Goal: Transaction & Acquisition: Download file/media

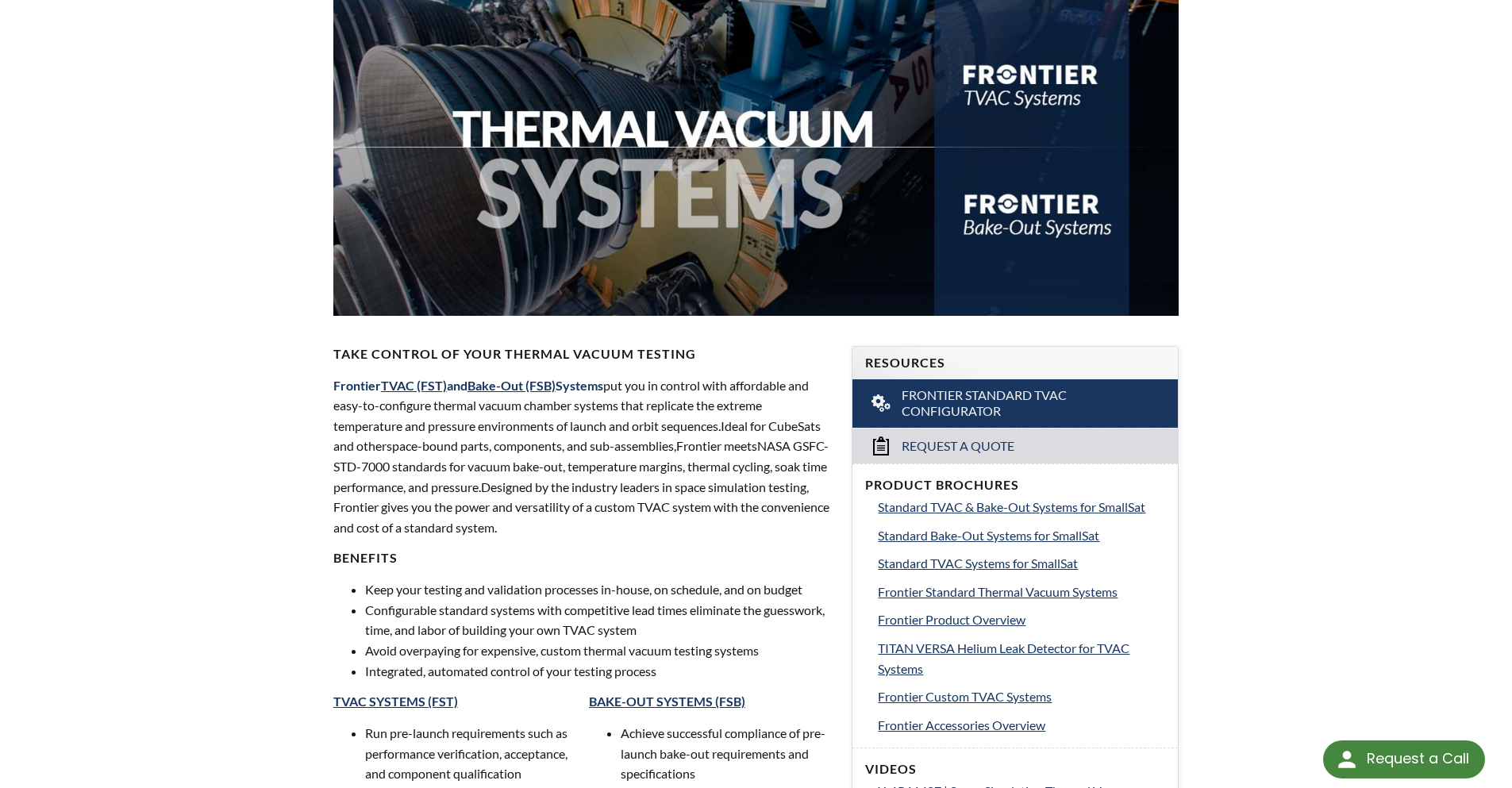
scroll to position [238, 0]
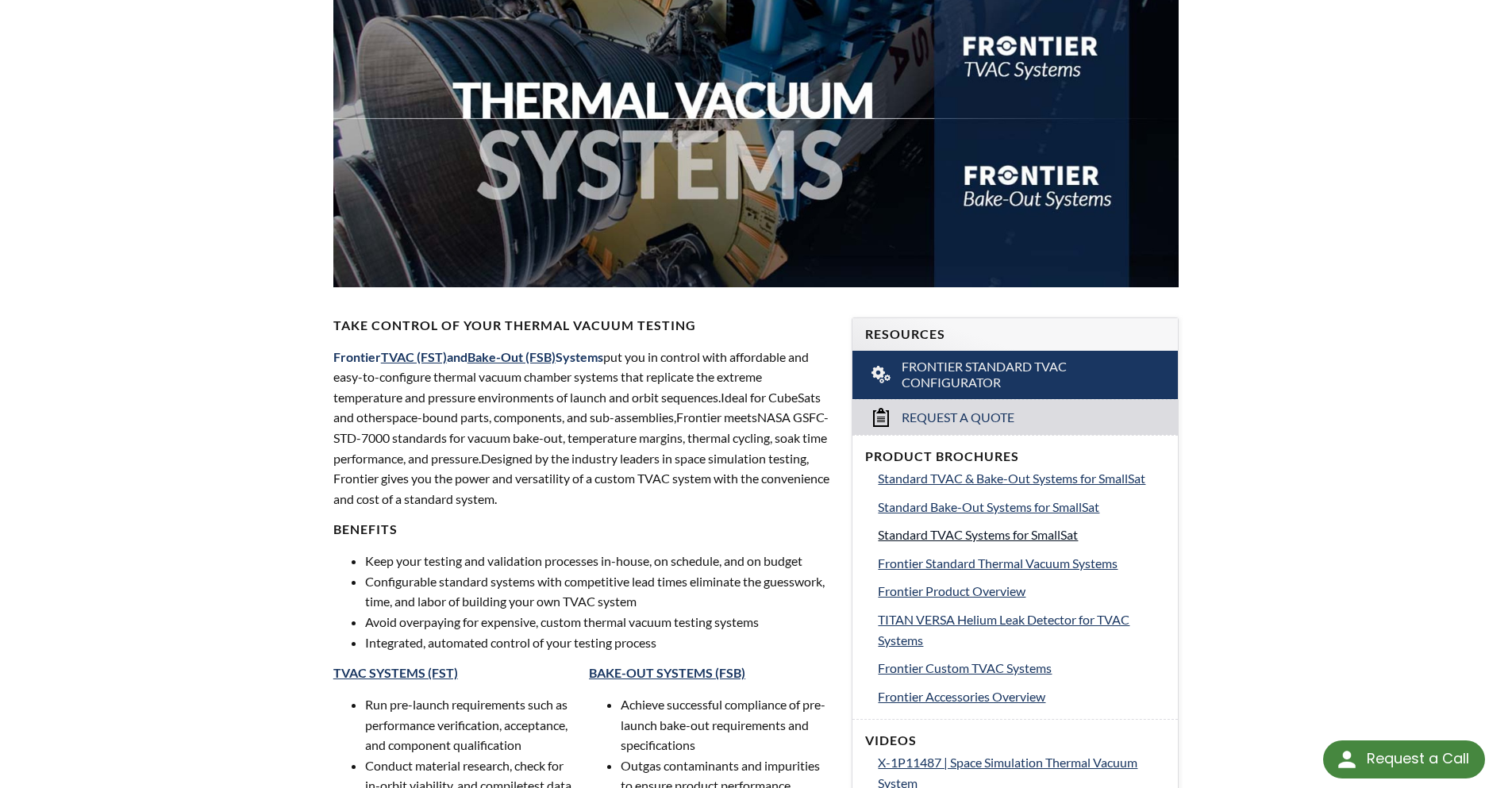
click at [1043, 535] on span "Standard TVAC Systems for SmallSat" at bounding box center [977, 533] width 200 height 15
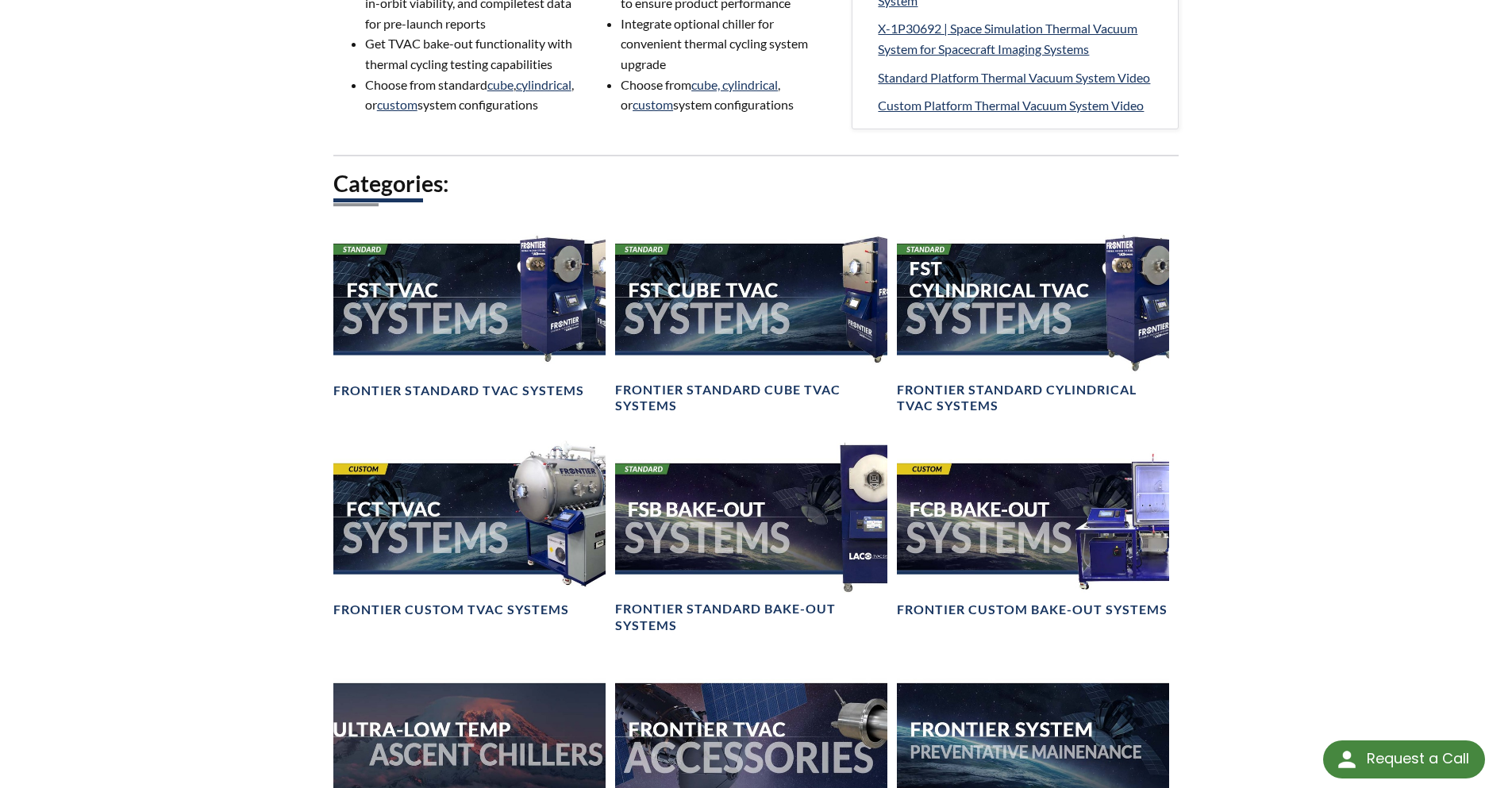
scroll to position [1032, 0]
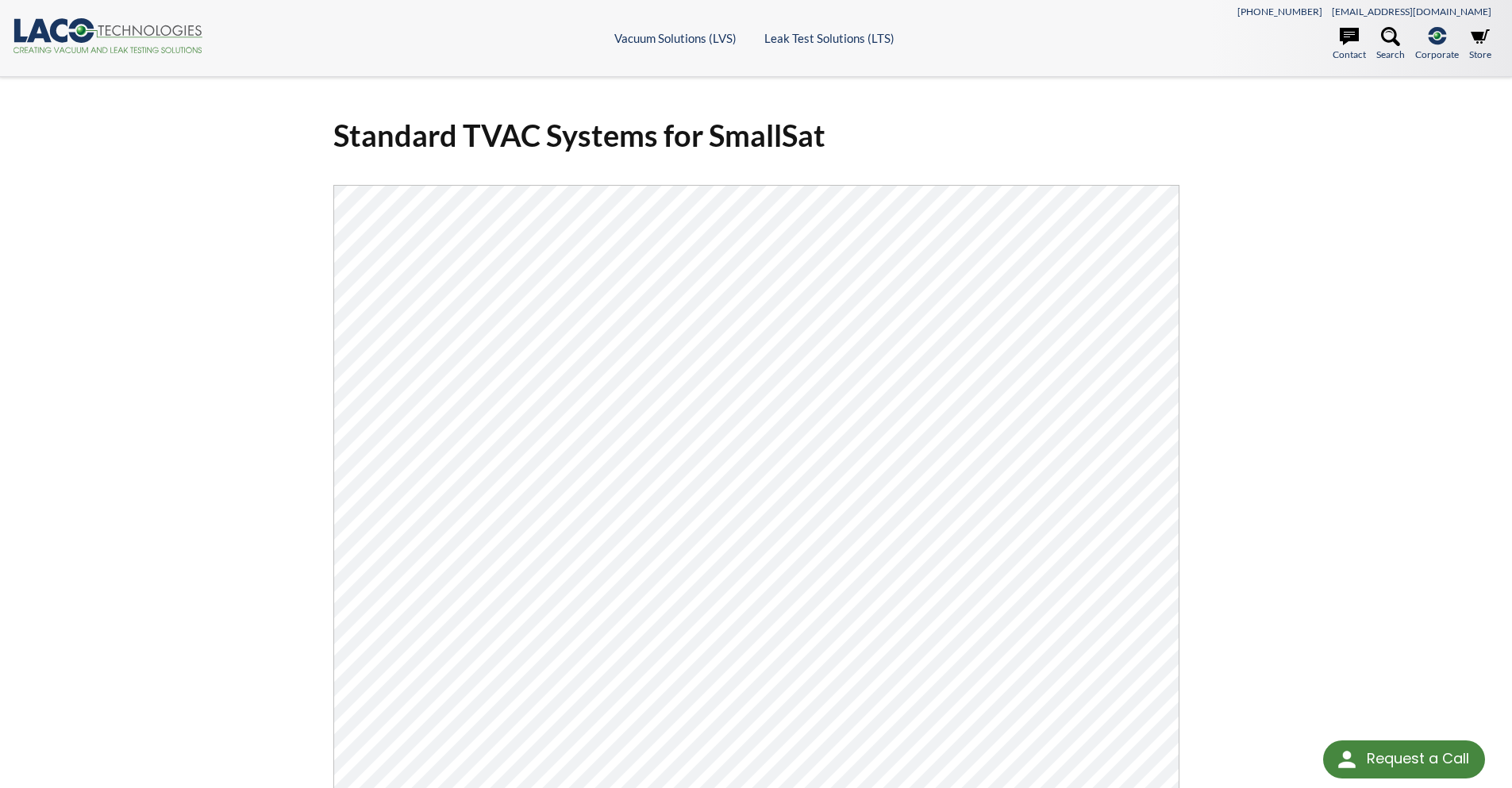
select select "Language Translate Widget"
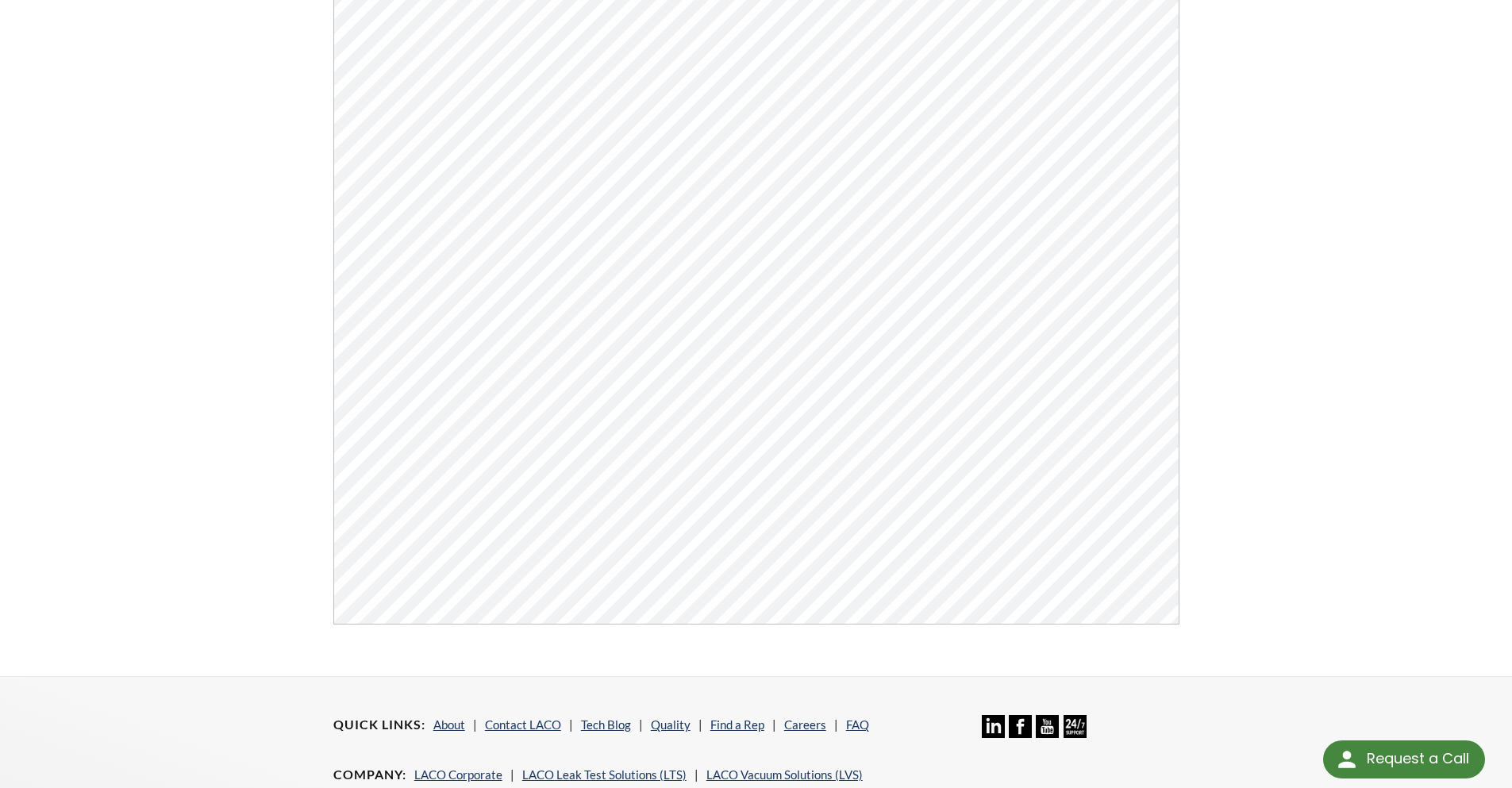
scroll to position [397, 0]
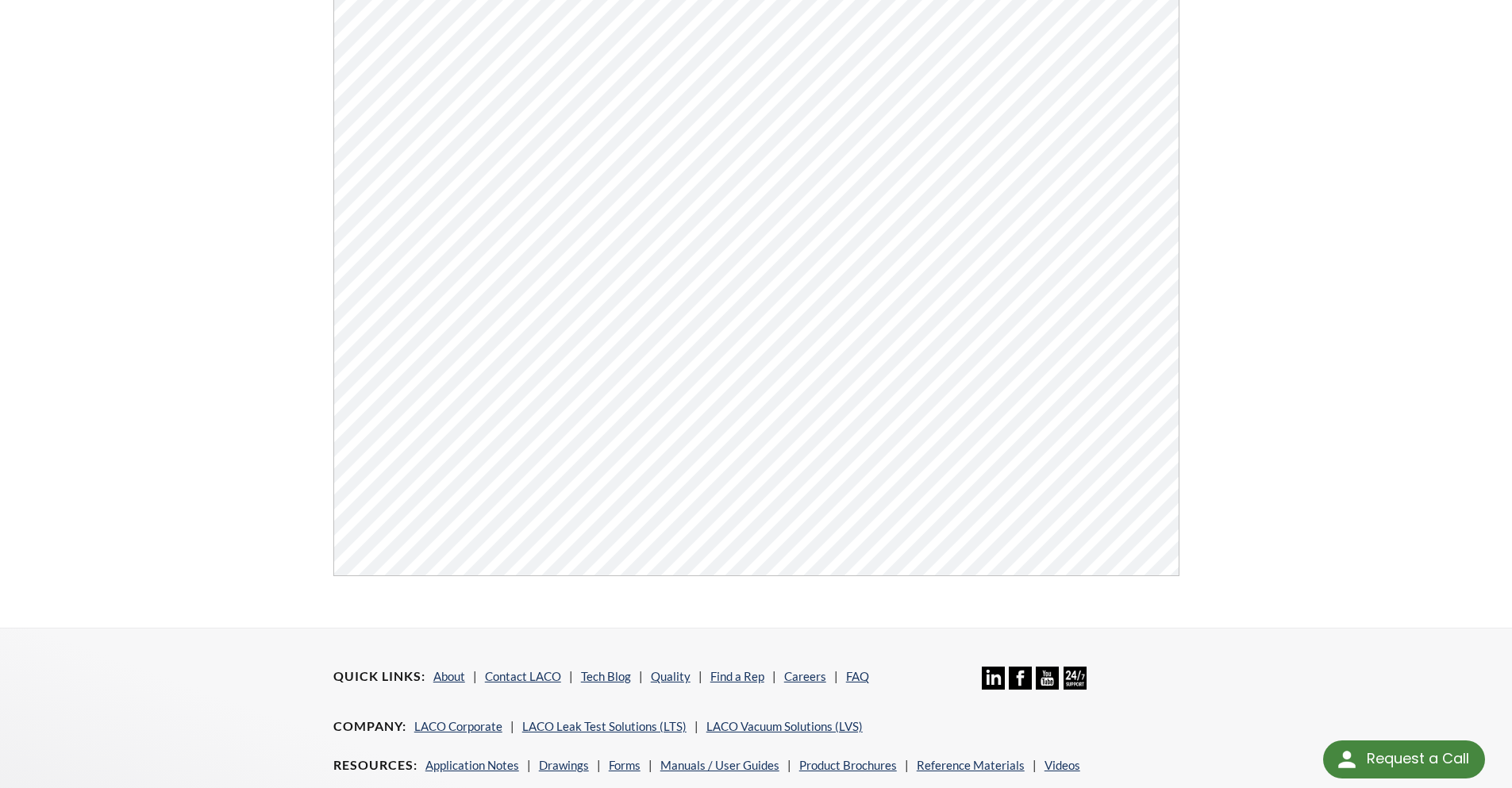
click at [1301, 259] on div "Standard TVAC Systems for SmallSat Click Here To Download" at bounding box center [756, 154] width 1512 height 948
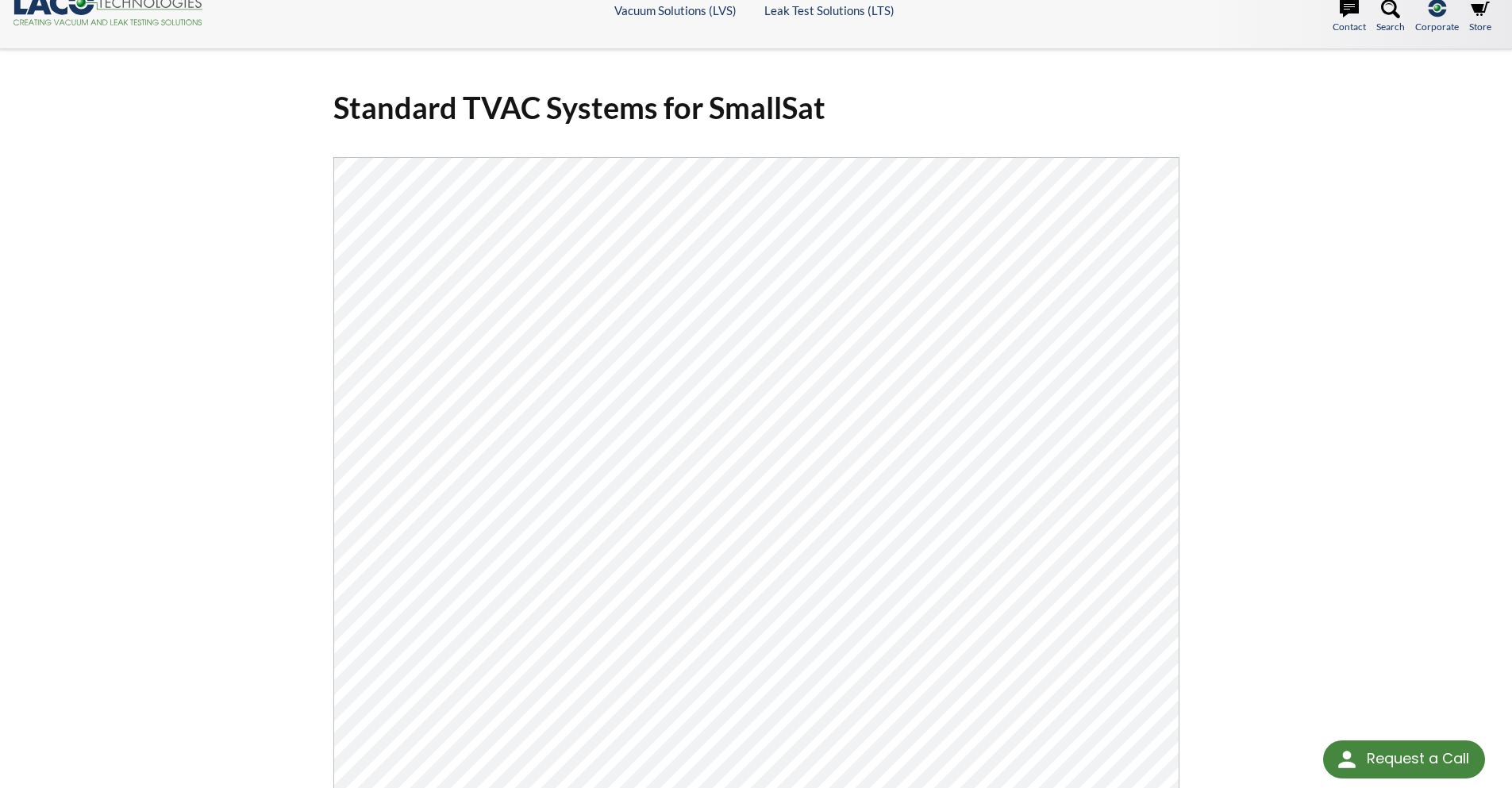
scroll to position [0, 0]
